Goal: Task Accomplishment & Management: Manage account settings

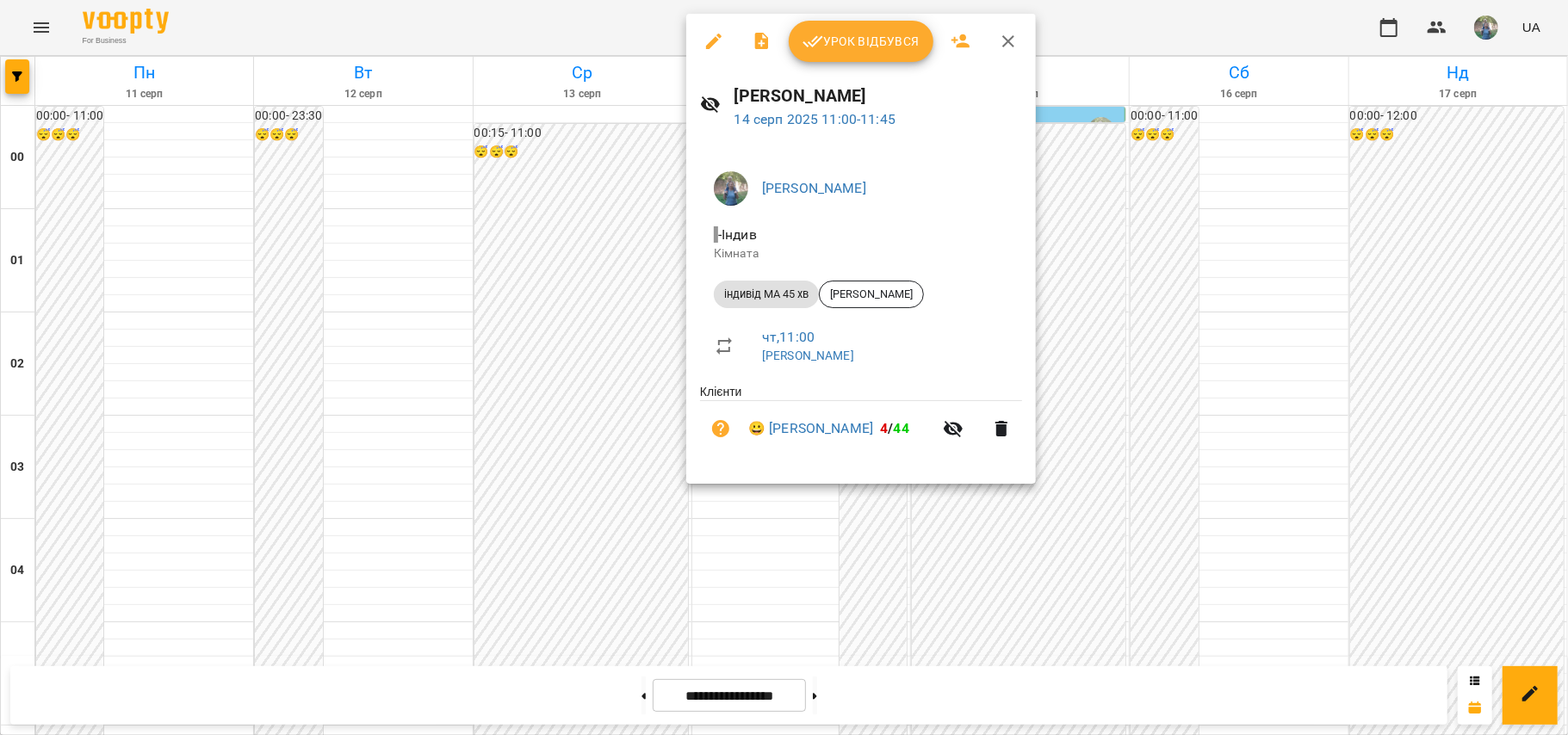
scroll to position [918, 0]
click at [771, 528] on div at bounding box center [784, 368] width 1568 height 735
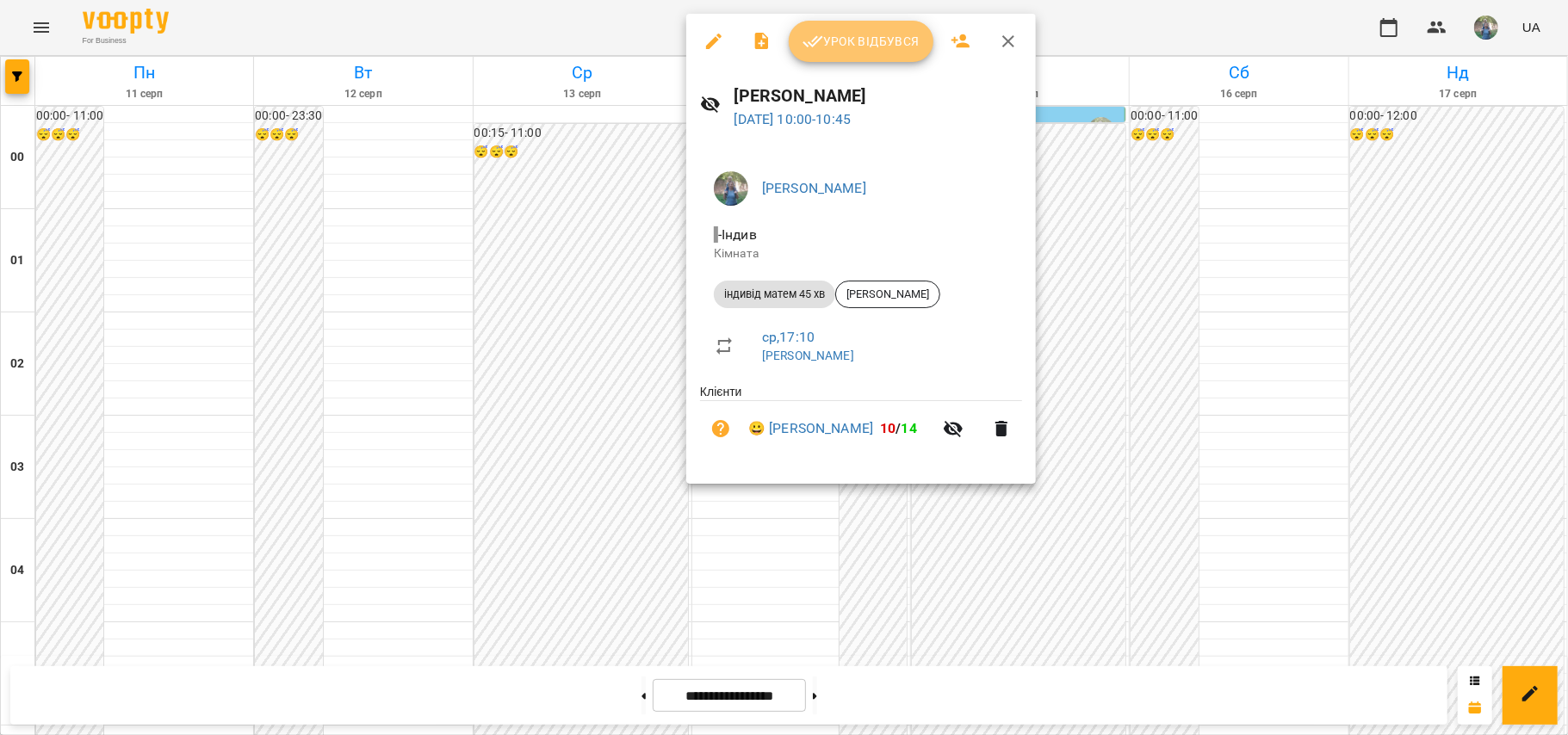
click at [841, 38] on span "Урок відбувся" at bounding box center [861, 40] width 117 height 20
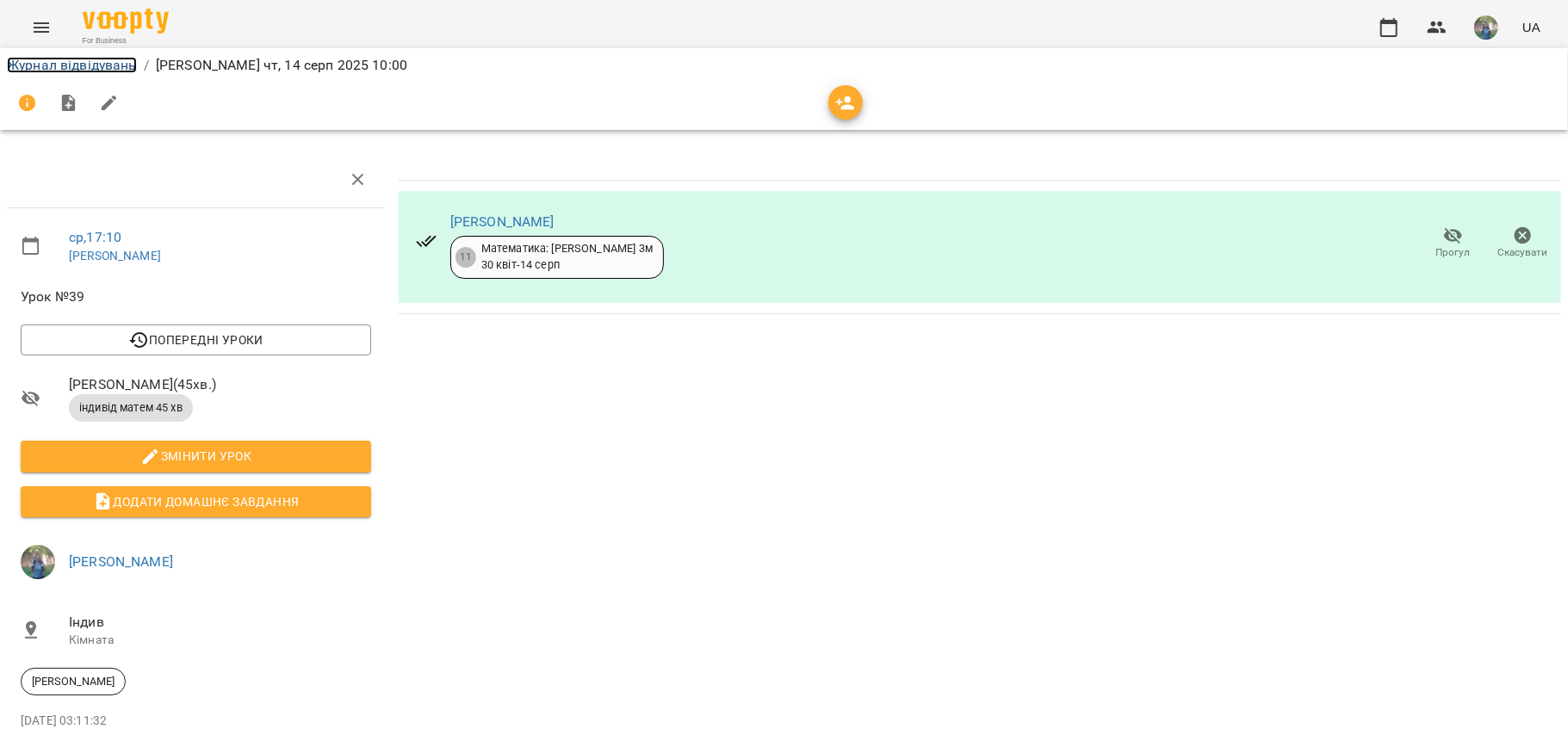
click at [85, 67] on link "Журнал відвідувань" at bounding box center [71, 64] width 130 height 16
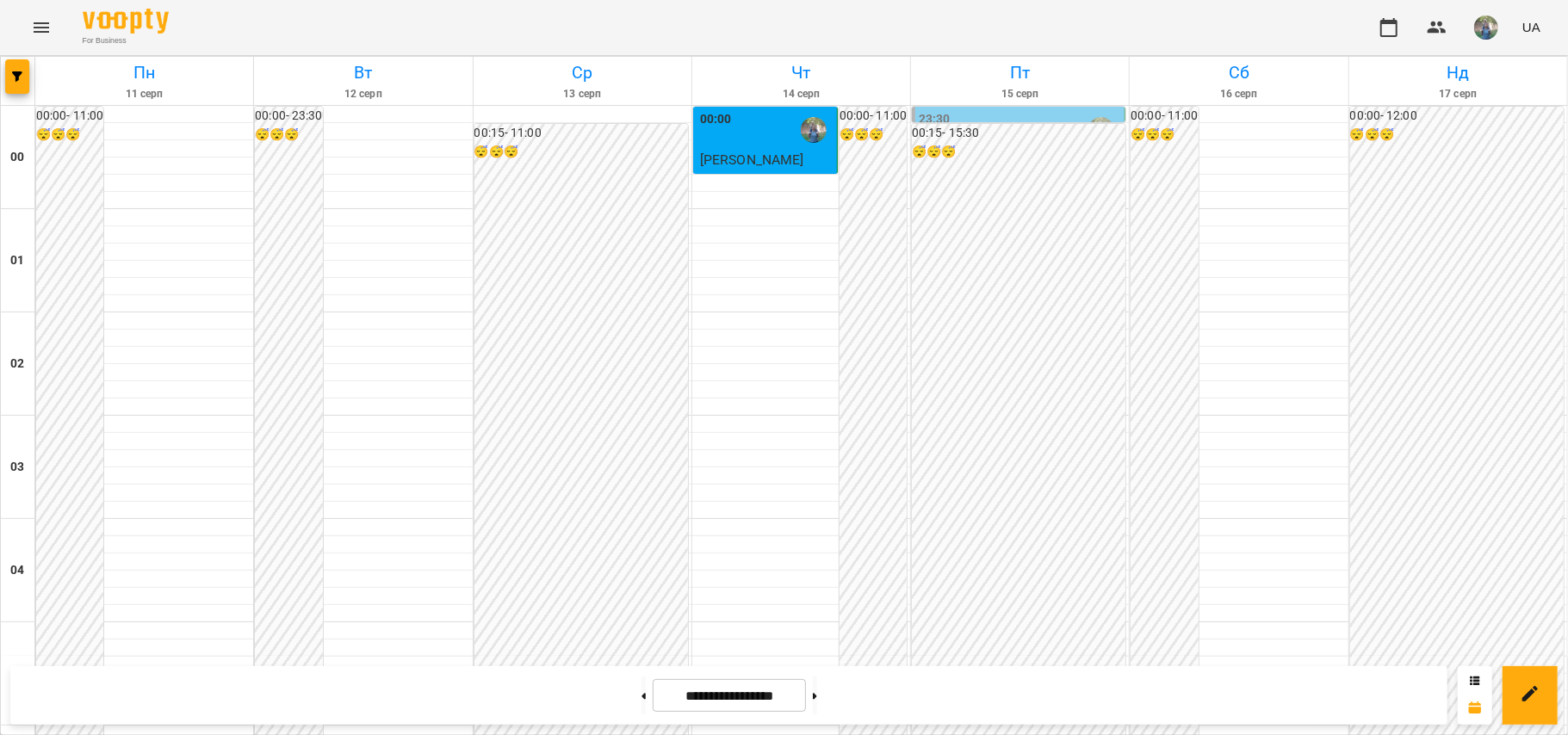
scroll to position [918, 0]
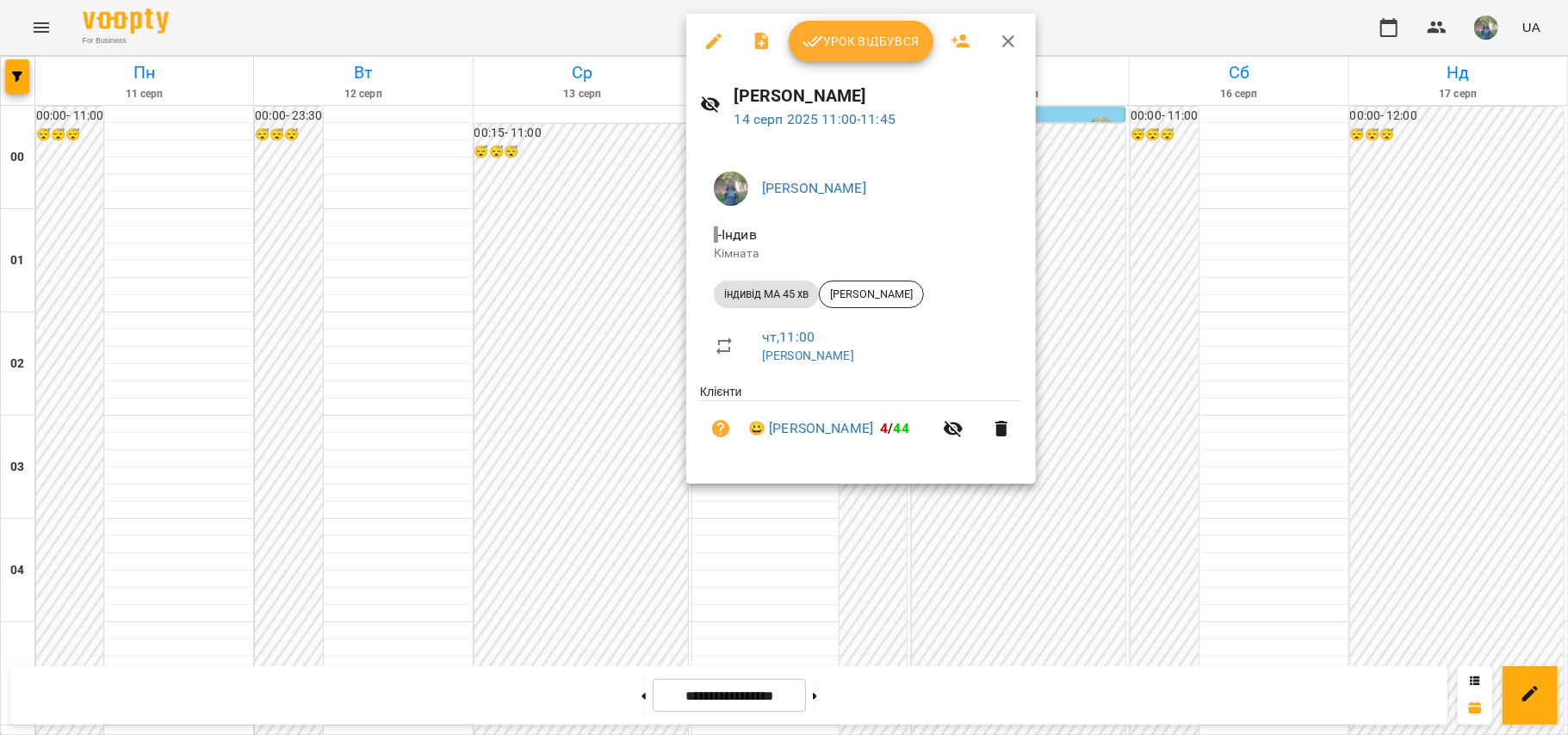
click at [847, 46] on span "Урок відбувся" at bounding box center [861, 40] width 117 height 20
